Goal: Task Accomplishment & Management: Use online tool/utility

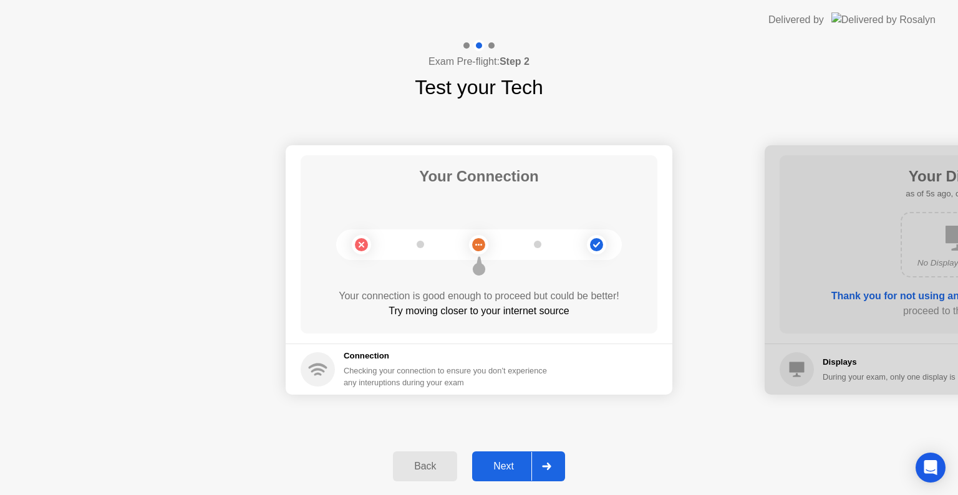
click at [514, 462] on div "Next" at bounding box center [504, 466] width 56 height 11
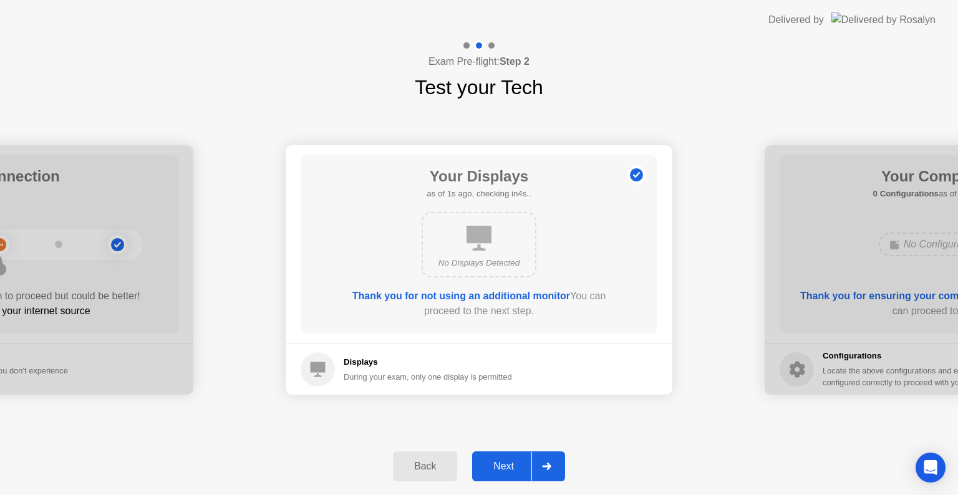
click at [514, 462] on div "Next" at bounding box center [504, 466] width 56 height 11
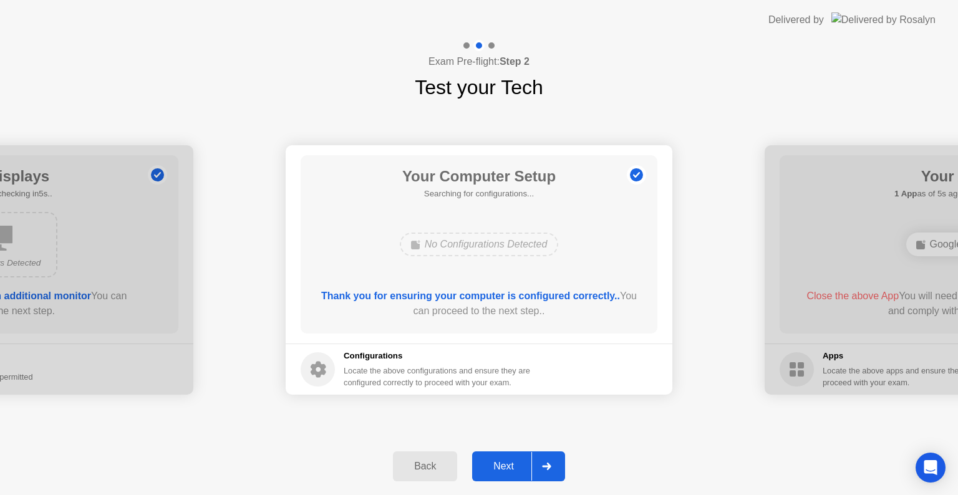
click at [514, 462] on div "Next" at bounding box center [504, 466] width 56 height 11
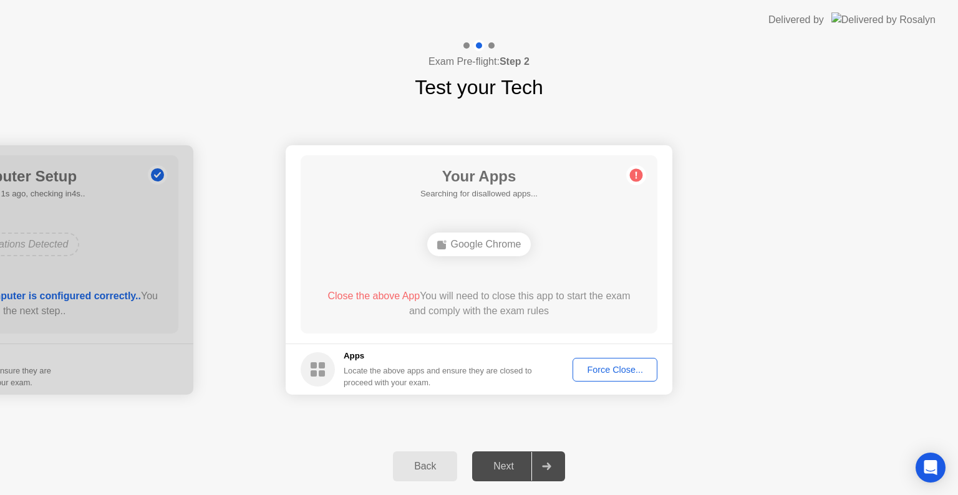
click at [514, 462] on div "Next" at bounding box center [504, 466] width 56 height 11
click at [614, 365] on div "Force Close..." at bounding box center [615, 370] width 76 height 10
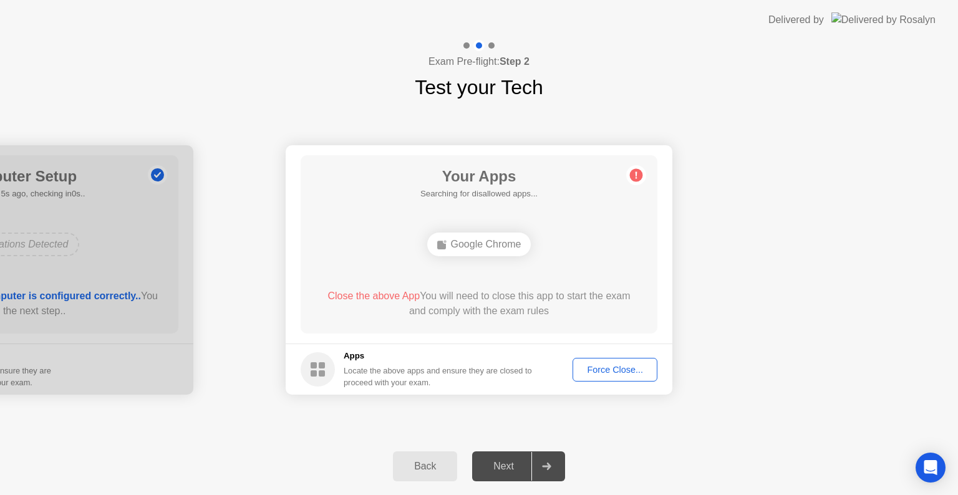
click at [615, 368] on div "Force Close..." at bounding box center [615, 370] width 76 height 10
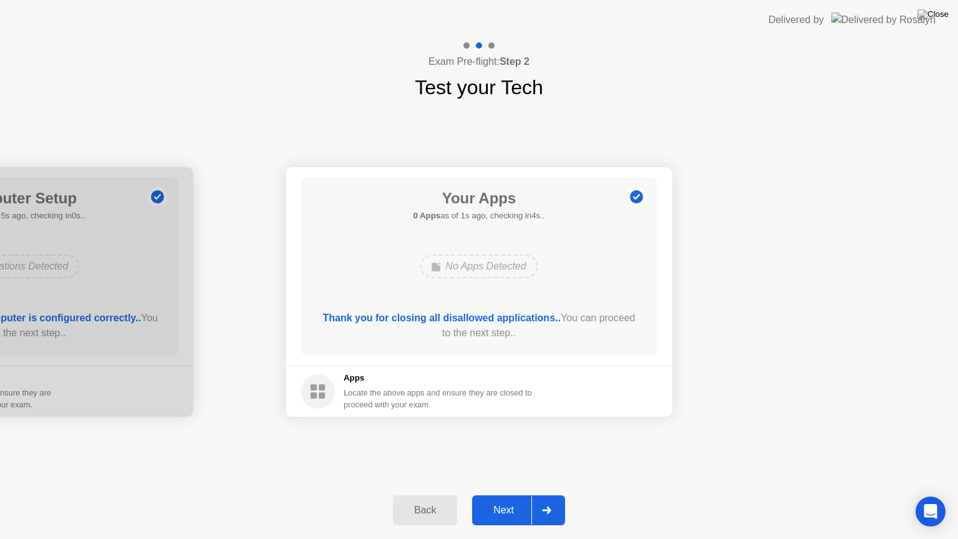
click at [515, 495] on div "Next" at bounding box center [504, 510] width 56 height 11
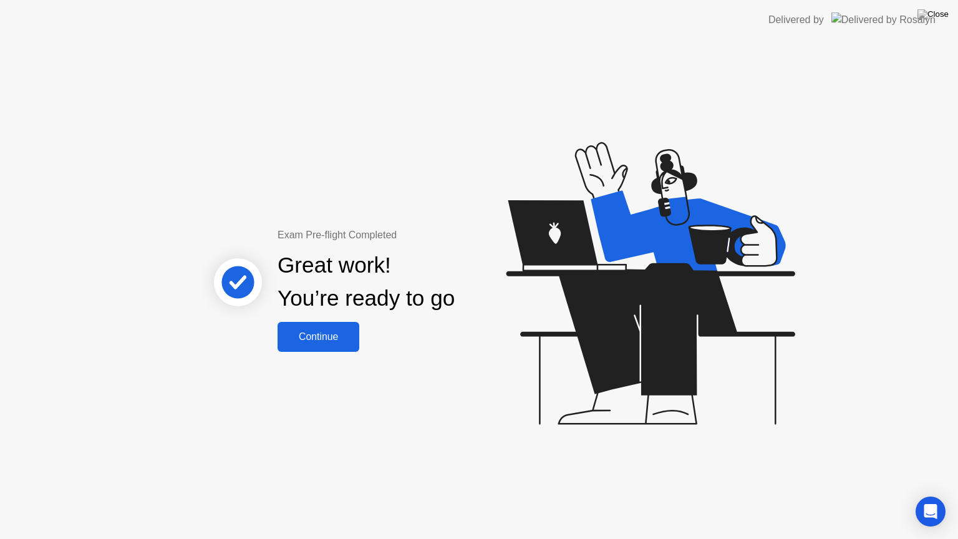
click at [325, 334] on div "Continue" at bounding box center [318, 336] width 74 height 11
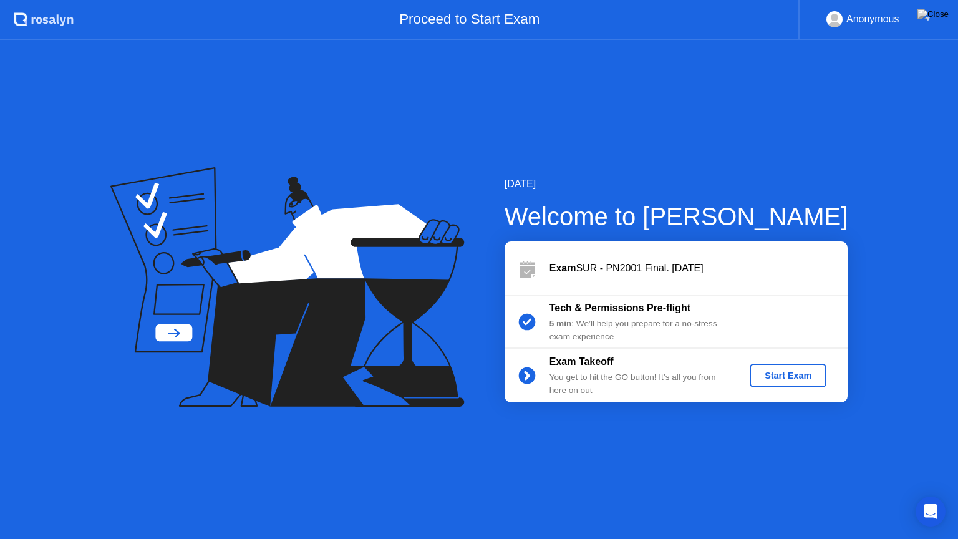
click at [783, 378] on div "Start Exam" at bounding box center [788, 375] width 67 height 10
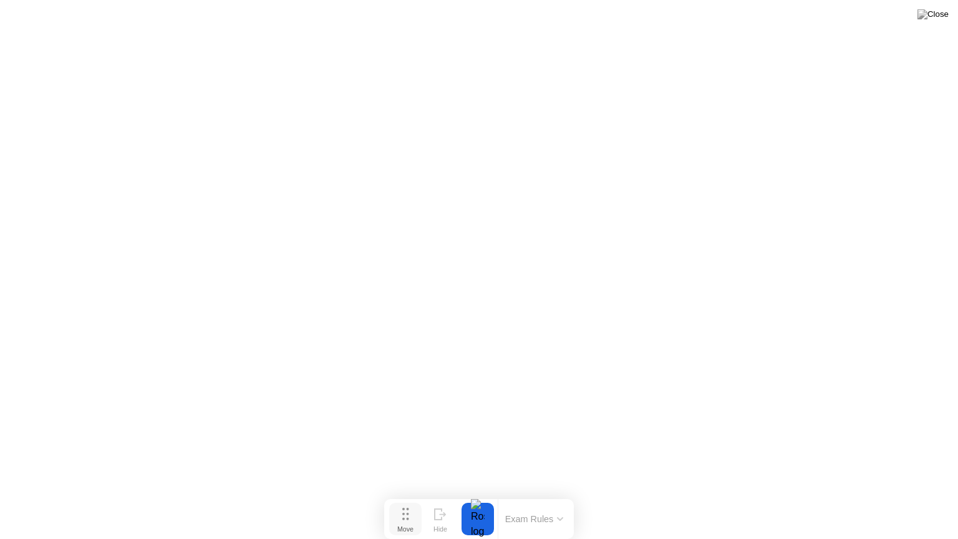
drag, startPoint x: 439, startPoint y: 534, endPoint x: 399, endPoint y: 520, distance: 42.4
click at [399, 495] on div "Move Hide" at bounding box center [423, 519] width 70 height 32
click at [399, 495] on button "Move" at bounding box center [405, 519] width 32 height 32
click at [549, 495] on button "Exam Rules" at bounding box center [534, 518] width 66 height 11
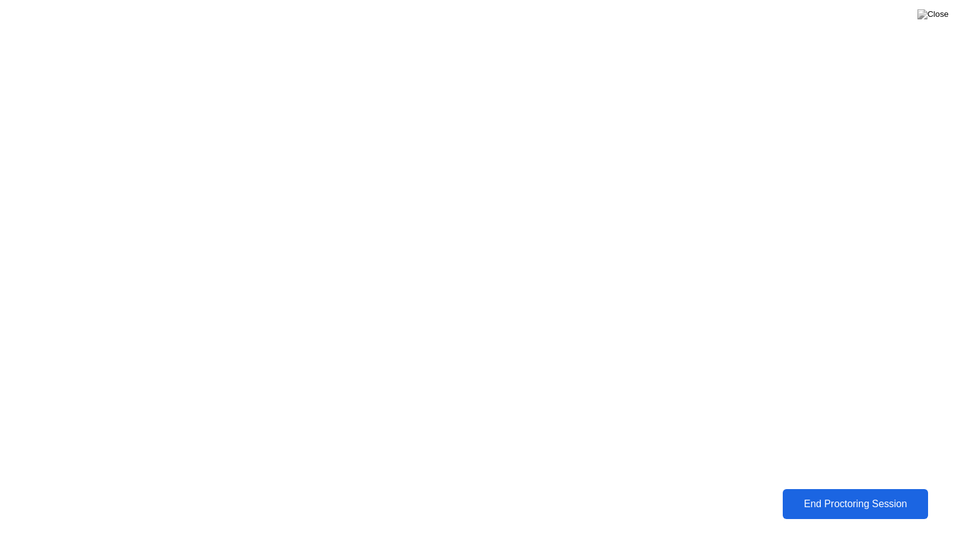
click at [837, 495] on button "End Proctoring Session" at bounding box center [856, 504] width 146 height 30
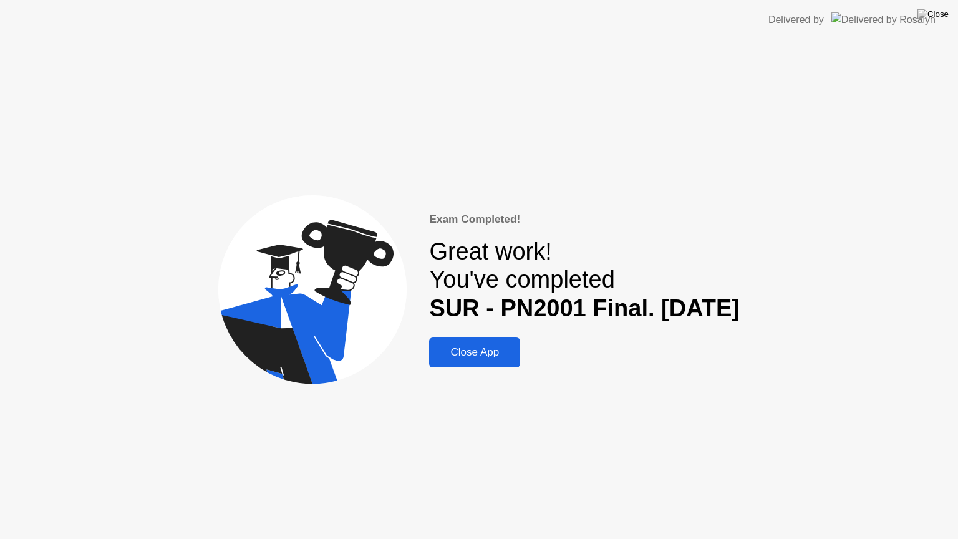
click at [429, 362] on button "Close App" at bounding box center [474, 352] width 91 height 30
